Goal: Task Accomplishment & Management: Use online tool/utility

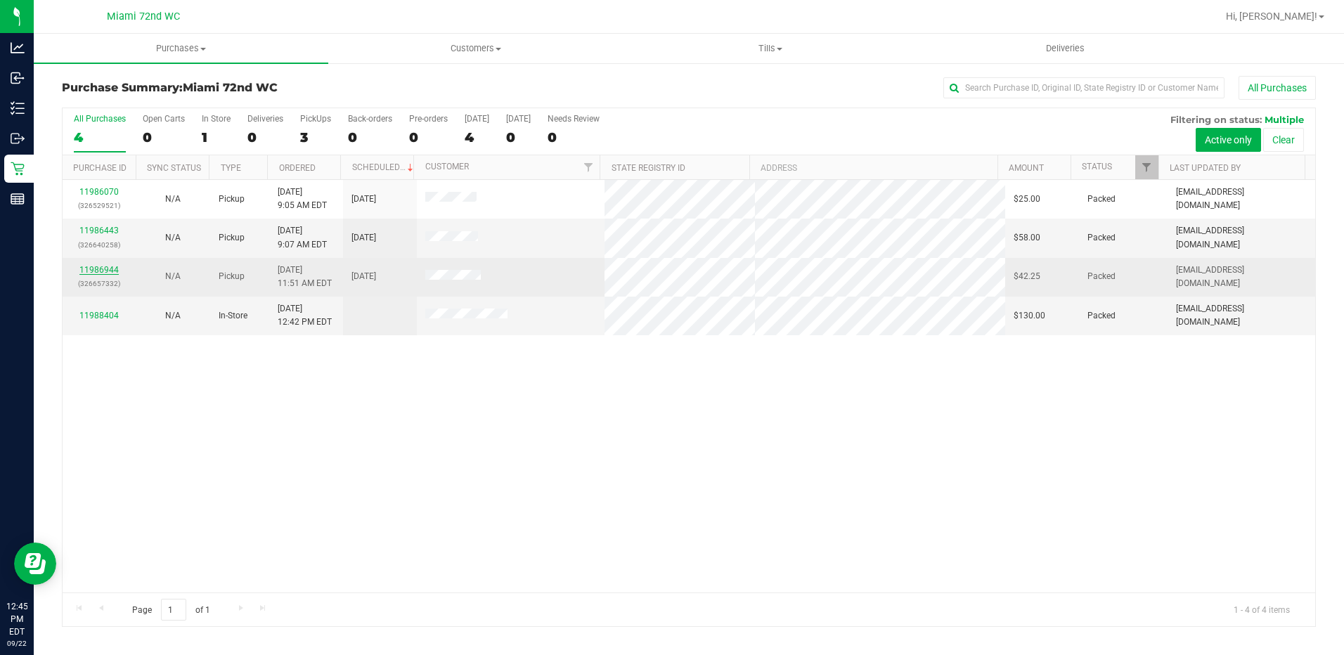
click at [113, 272] on link "11986944" at bounding box center [98, 270] width 39 height 10
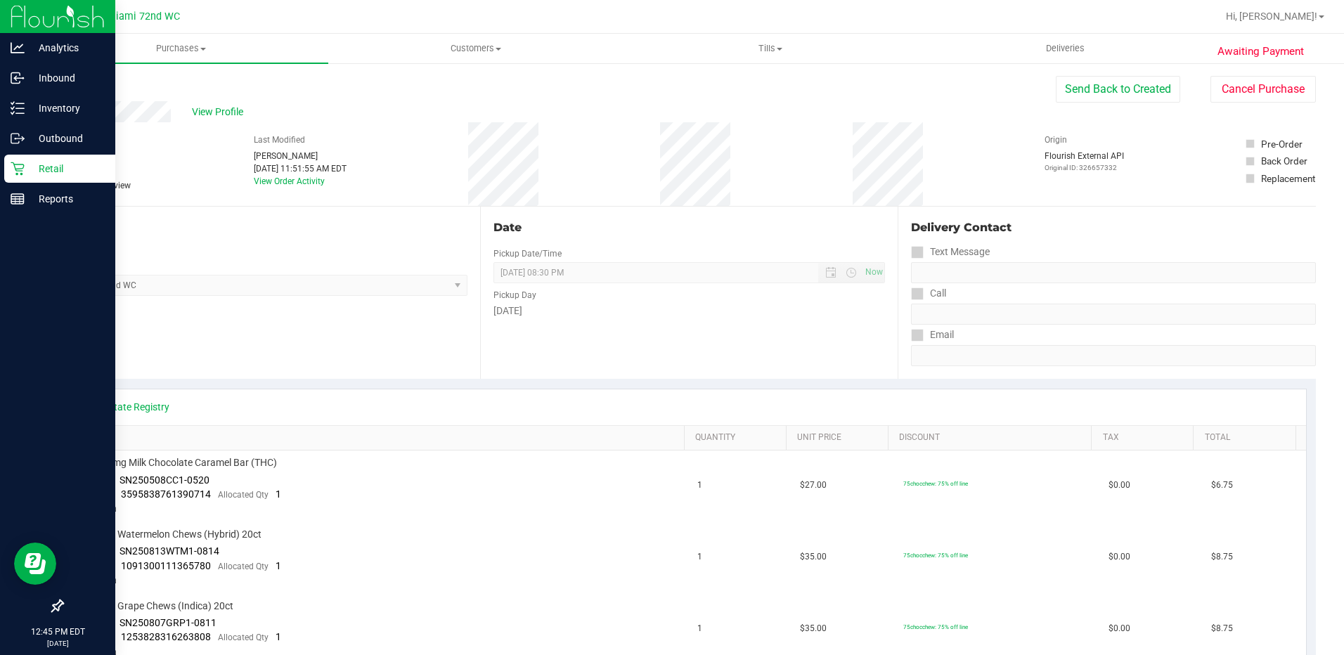
click at [26, 168] on p "Retail" at bounding box center [67, 168] width 84 height 17
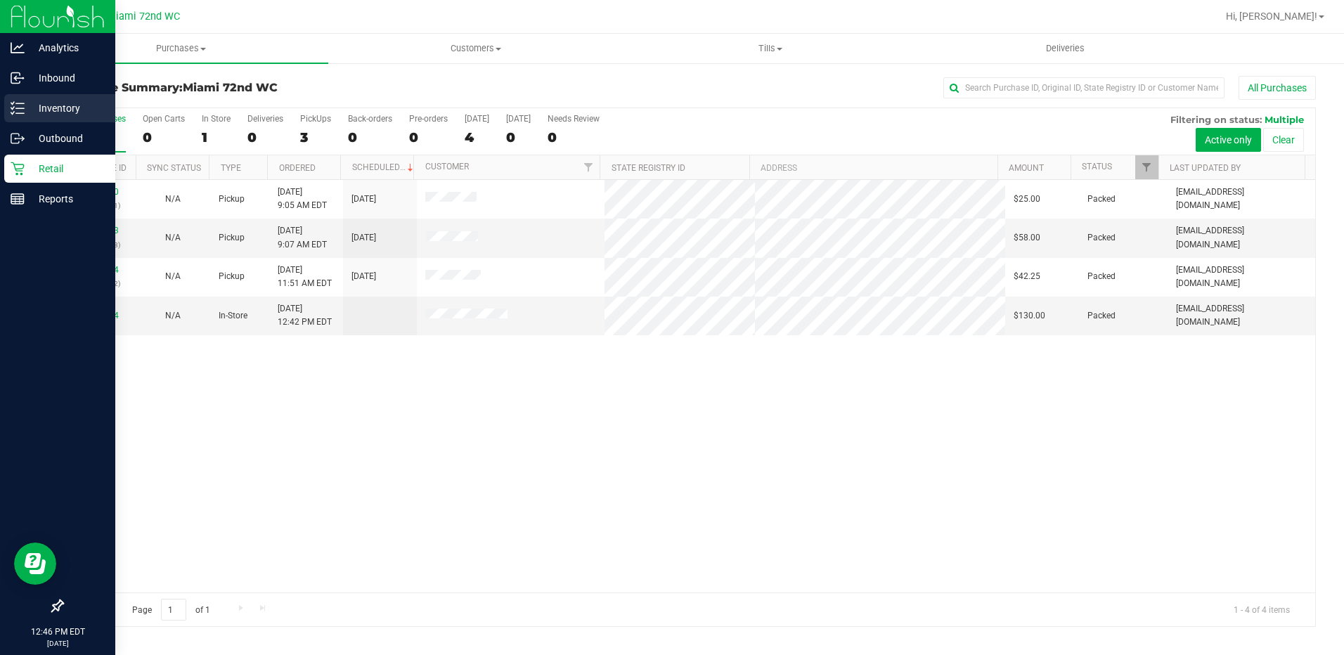
click at [21, 105] on icon at bounding box center [18, 108] width 14 height 14
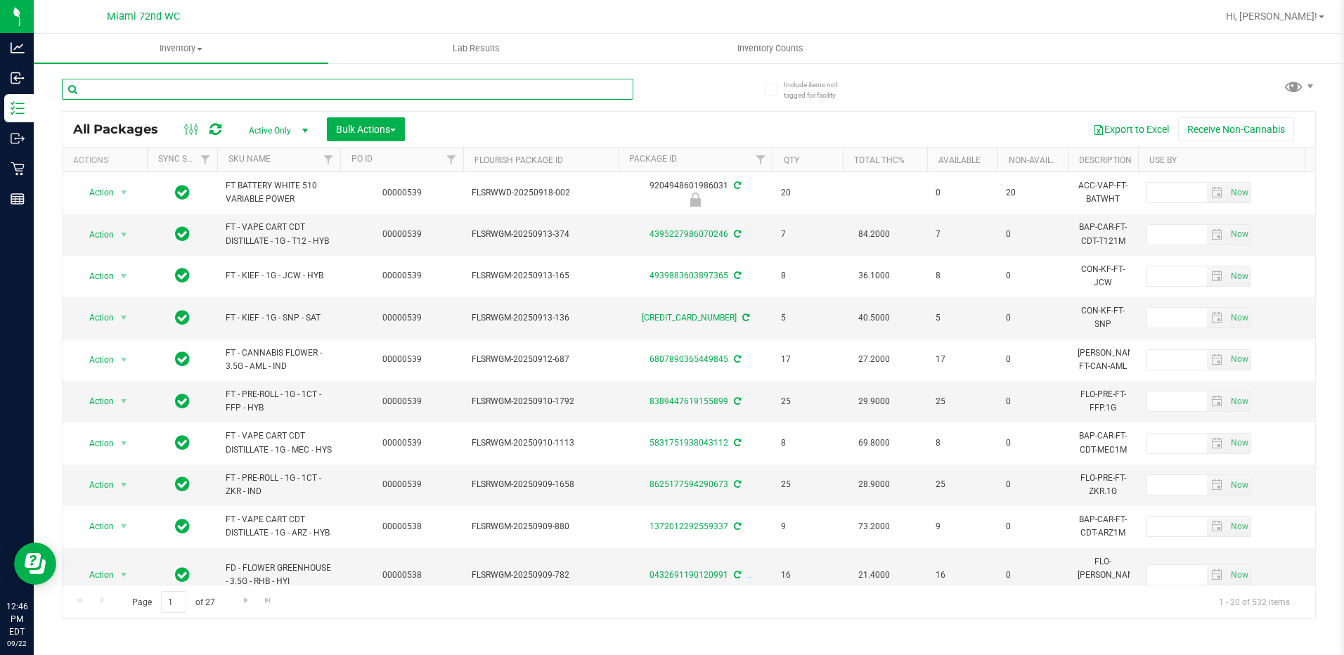
click at [220, 89] on input "text" at bounding box center [347, 89] width 571 height 21
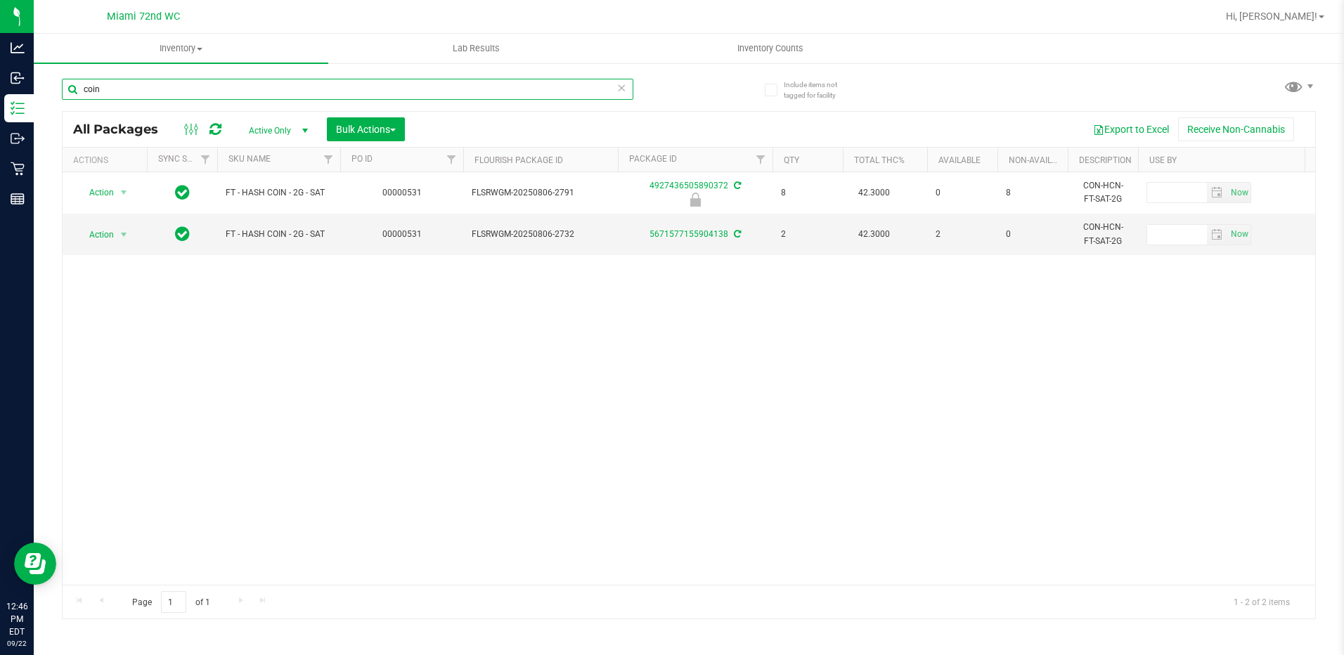
type input "coin"
click at [160, 457] on div "Action Action Edit attributes Global inventory Locate package Package audit log…" at bounding box center [689, 378] width 1252 height 413
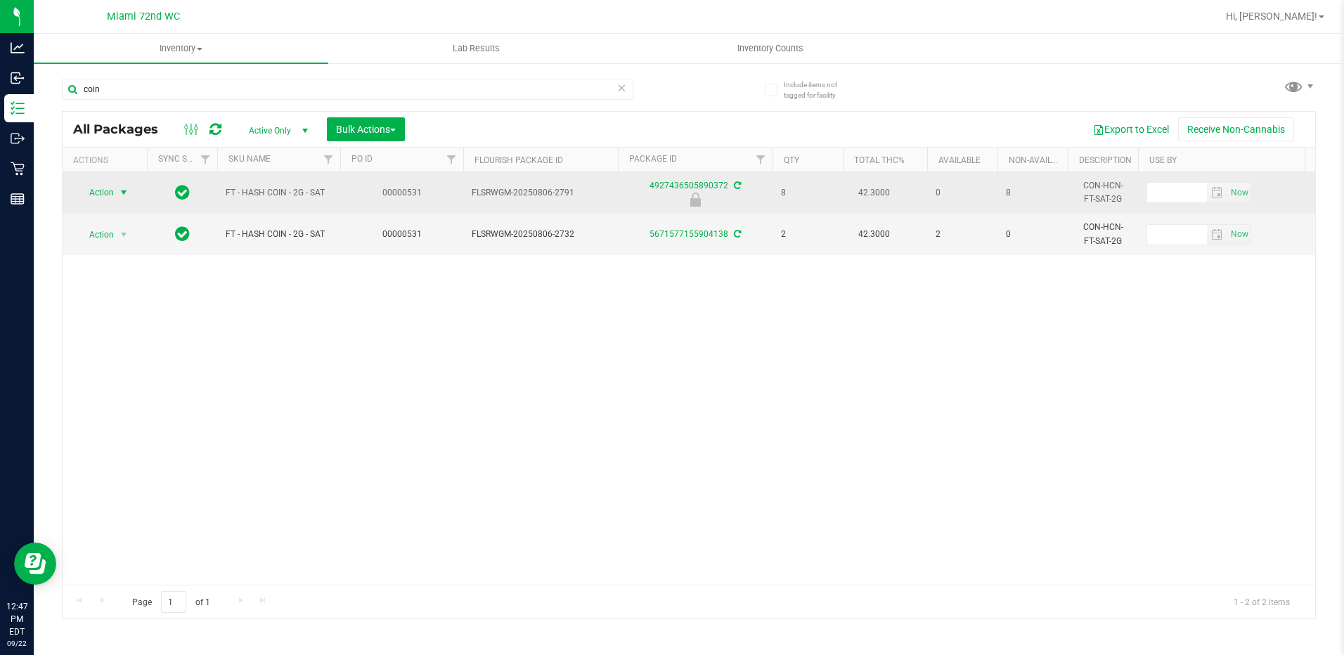
click at [128, 190] on span "select" at bounding box center [123, 192] width 11 height 11
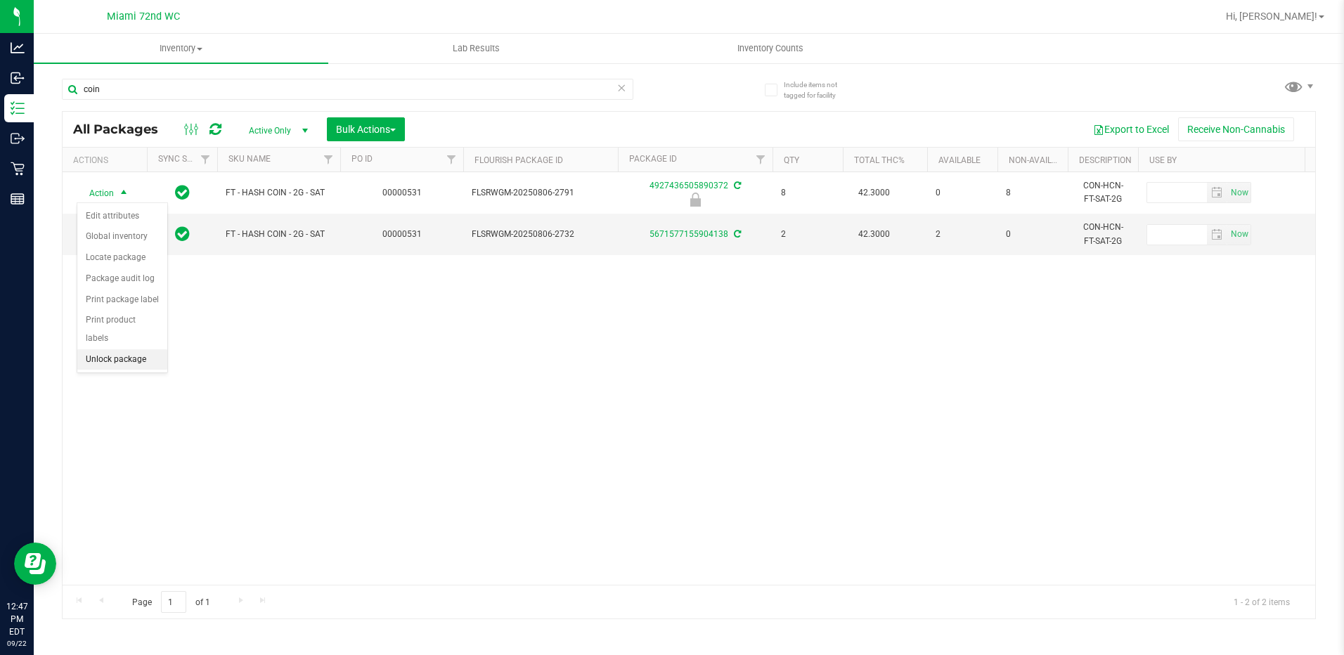
click at [148, 349] on li "Unlock package" at bounding box center [122, 359] width 90 height 21
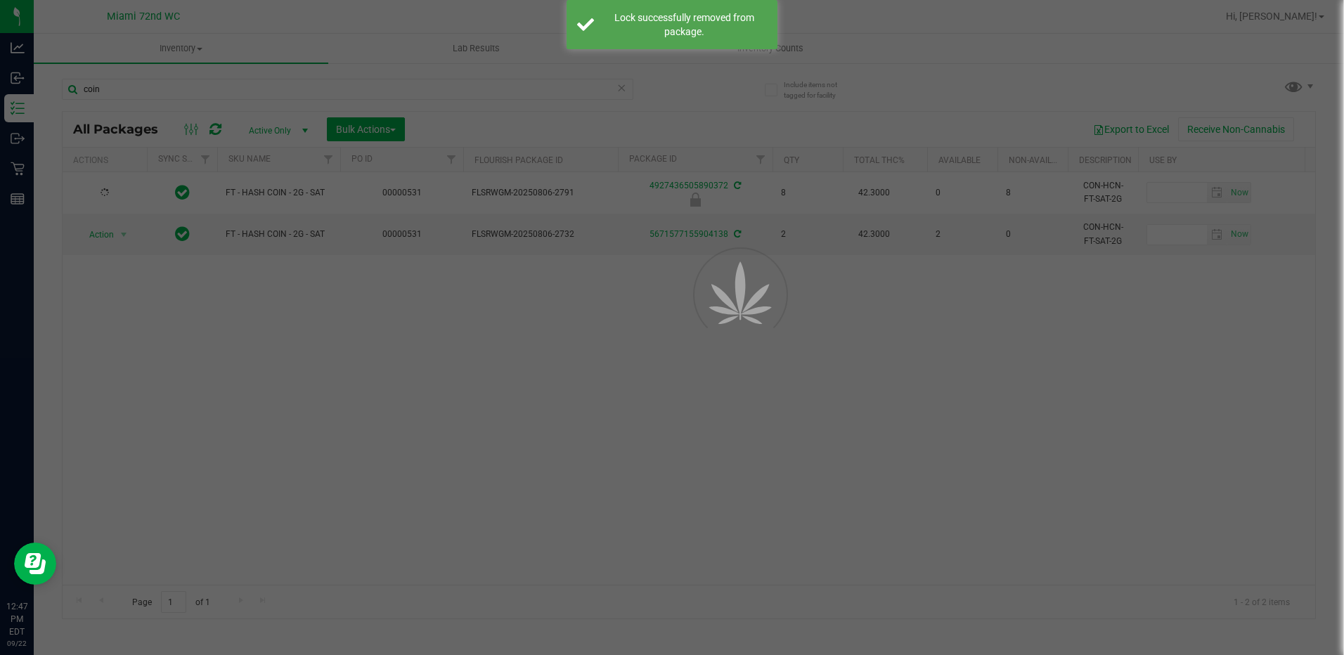
click at [297, 375] on div at bounding box center [672, 327] width 1344 height 655
